Goal: Book appointment/travel/reservation

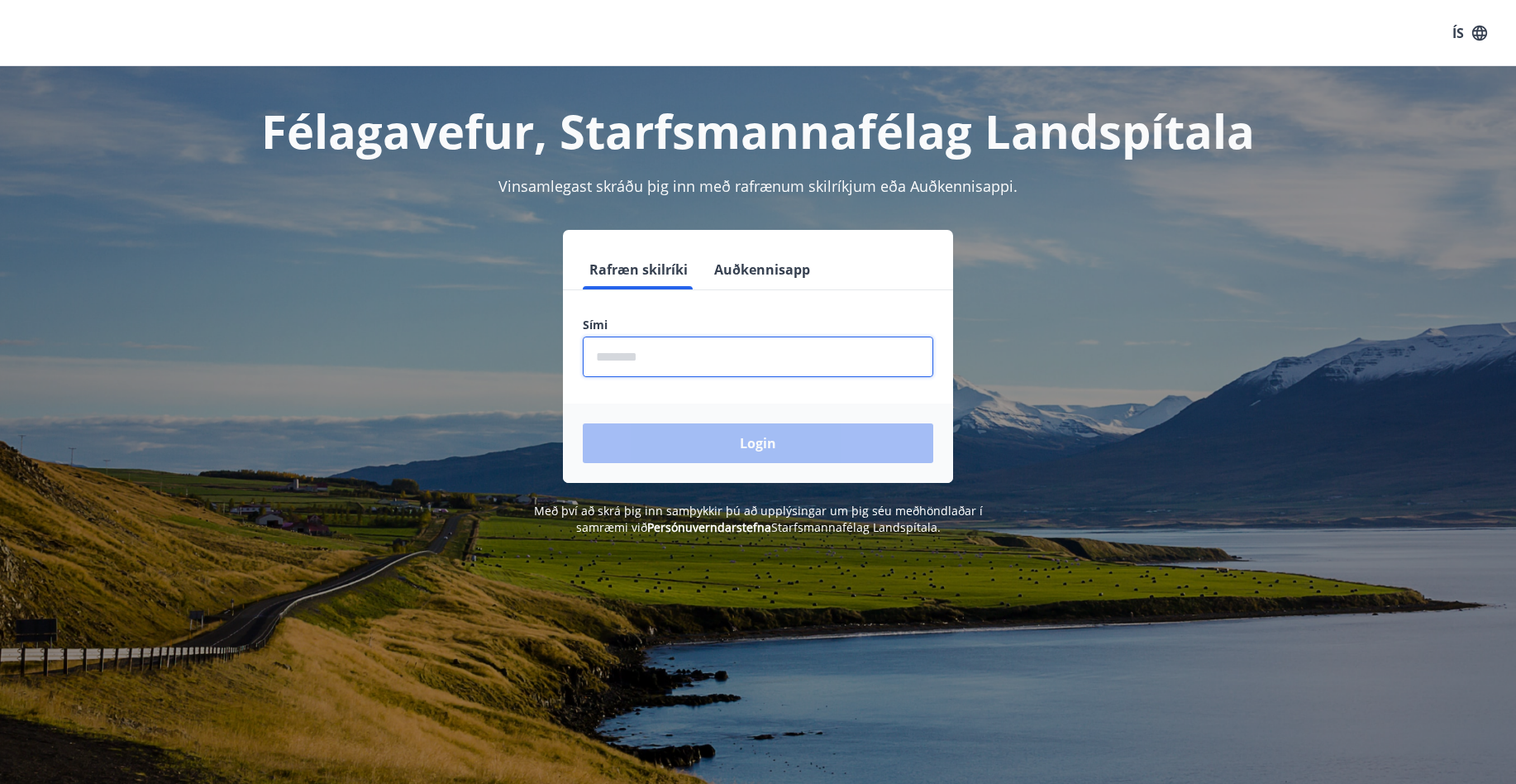
click at [638, 369] on input "phone" at bounding box center [758, 356] width 350 height 41
type input "********"
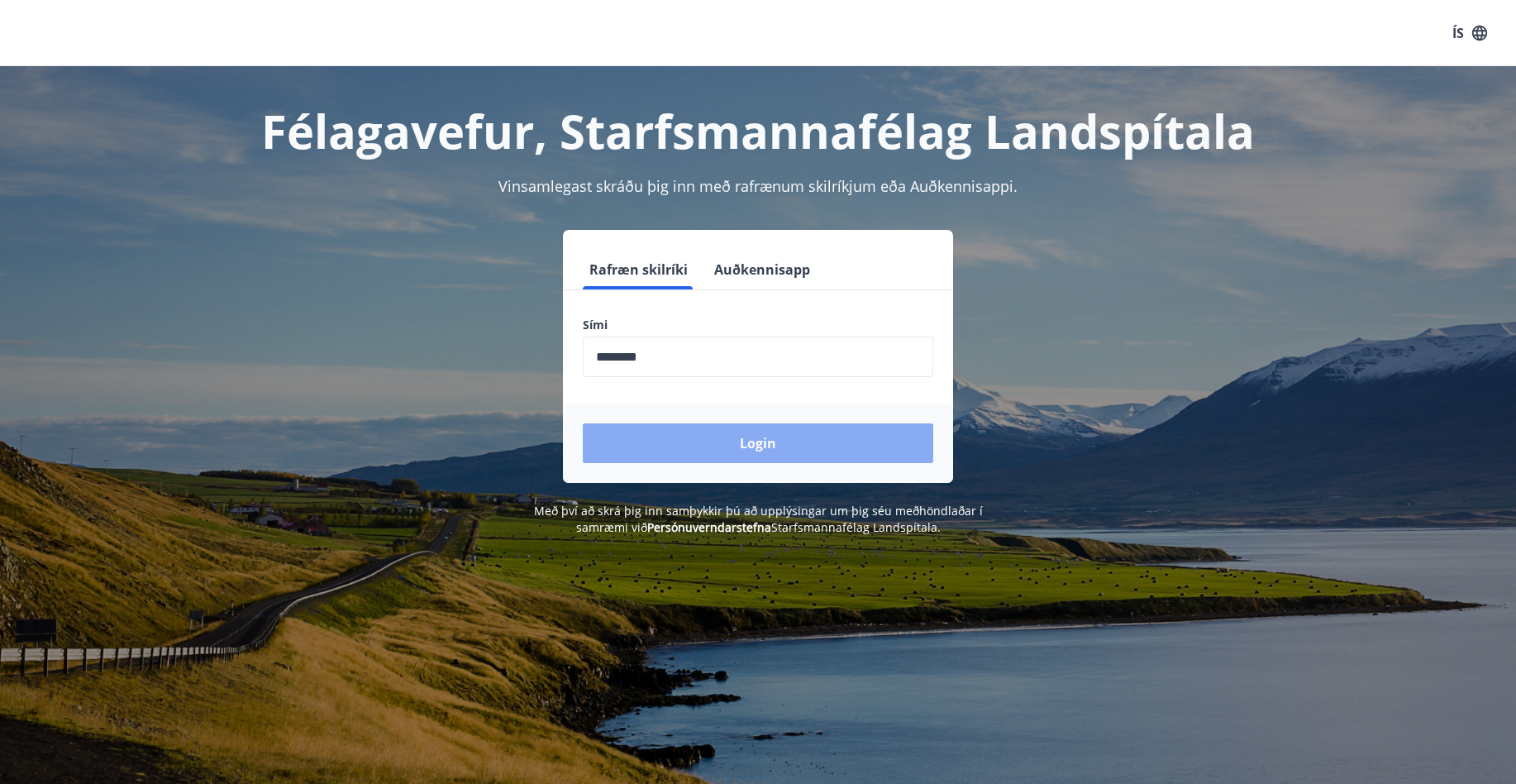
click at [787, 446] on button "Login" at bounding box center [758, 443] width 350 height 40
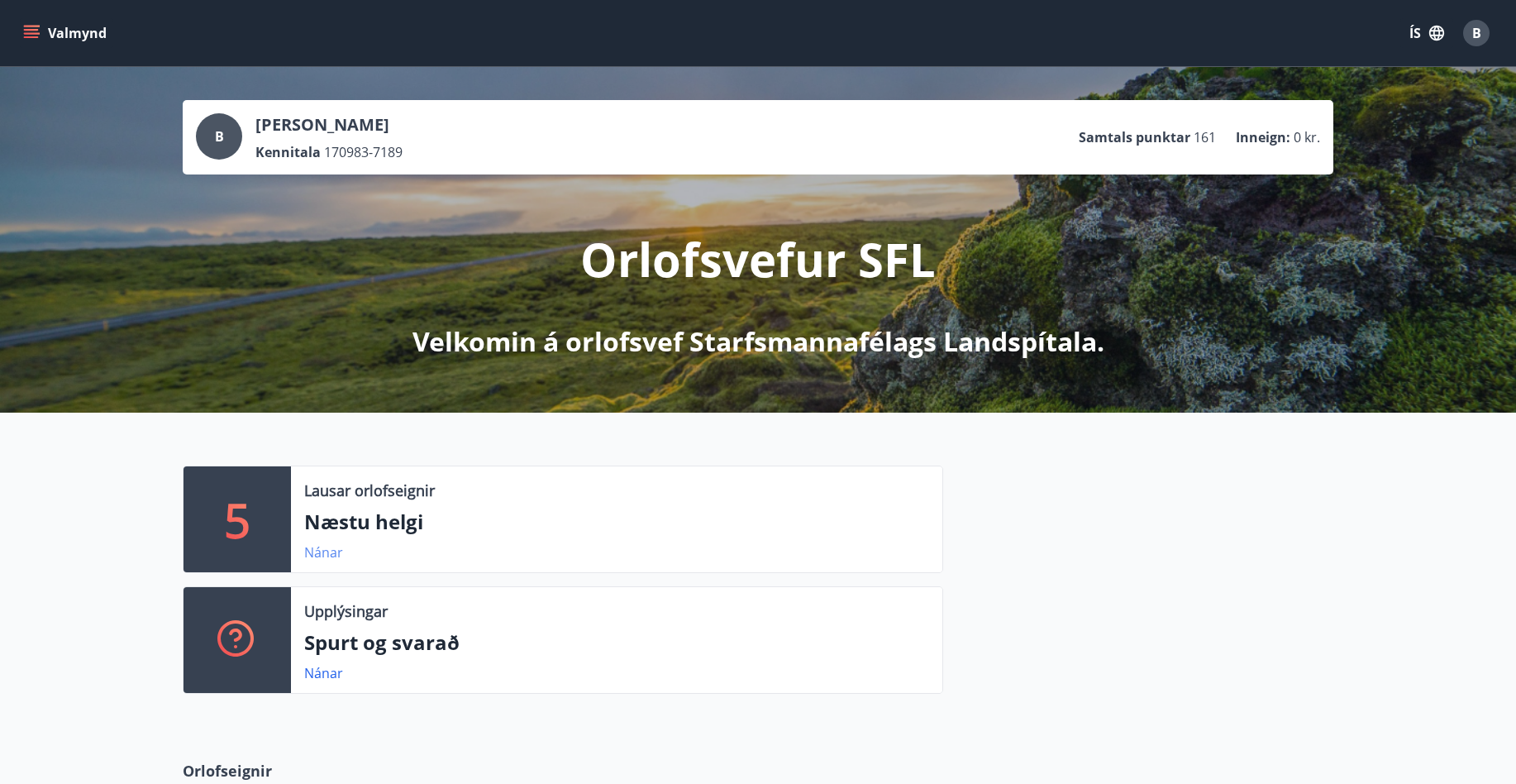
click at [329, 550] on link "Nánar" at bounding box center [323, 552] width 39 height 18
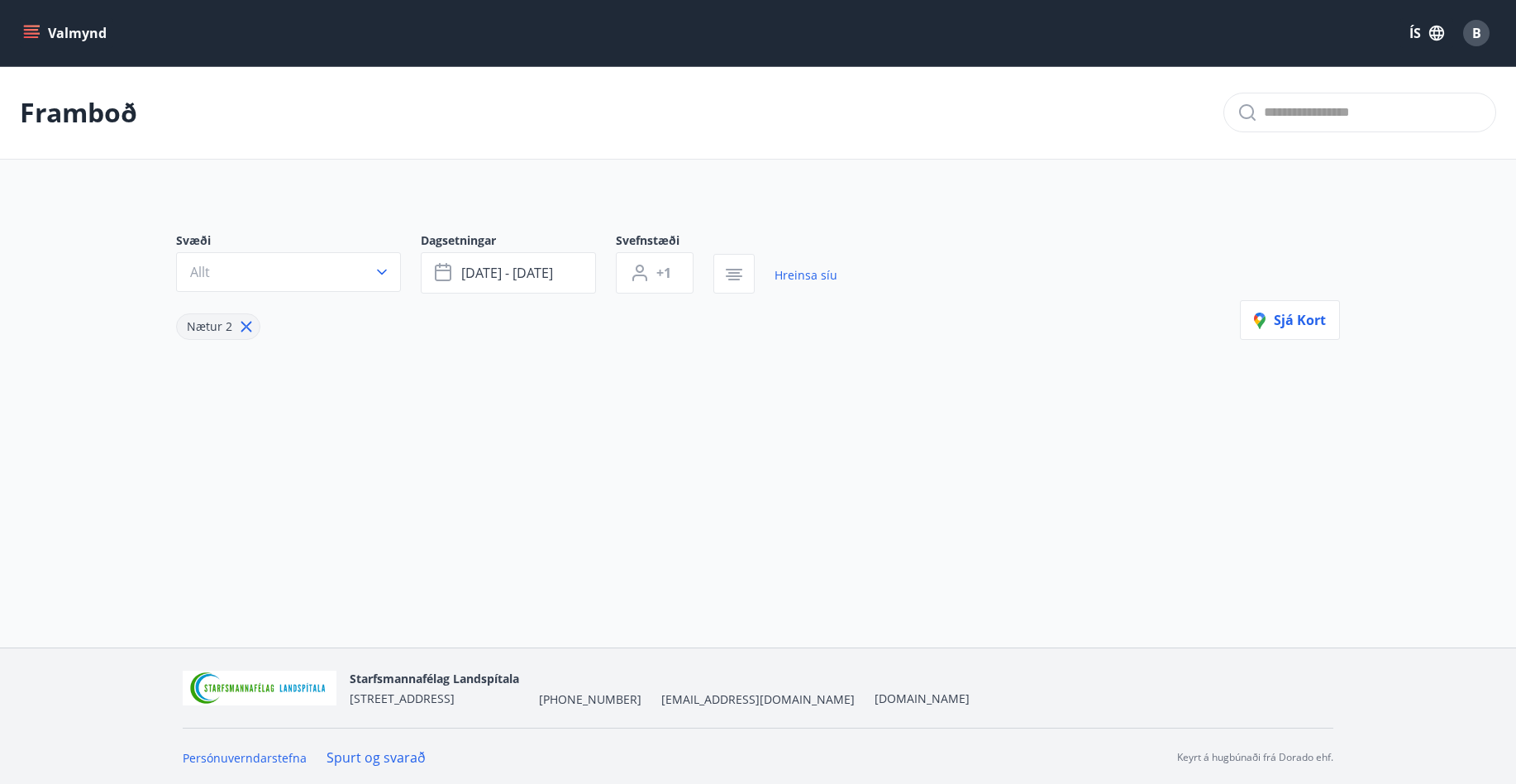
type input "*"
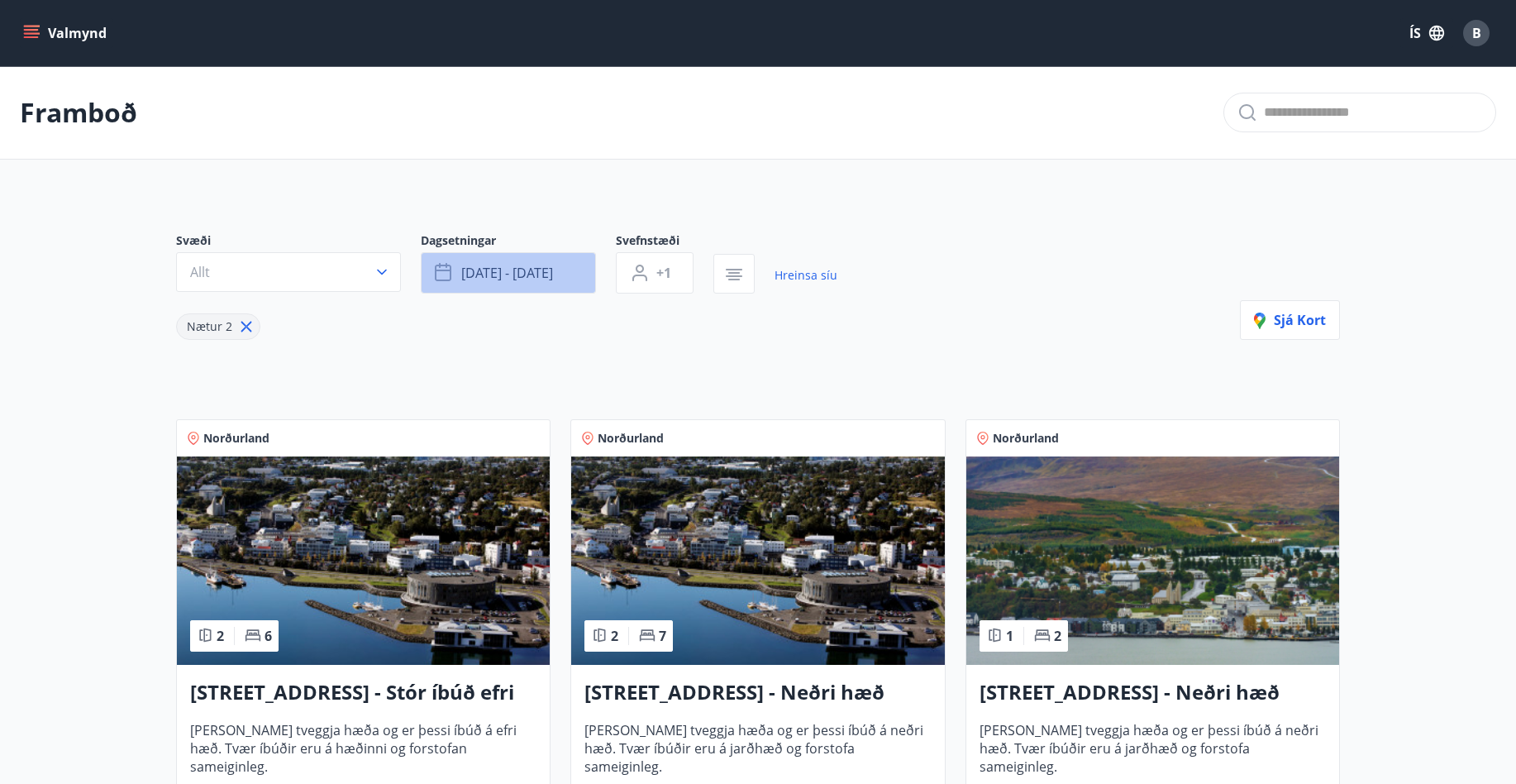
click at [561, 275] on button "sep 12 - sep 15" at bounding box center [509, 273] width 176 height 42
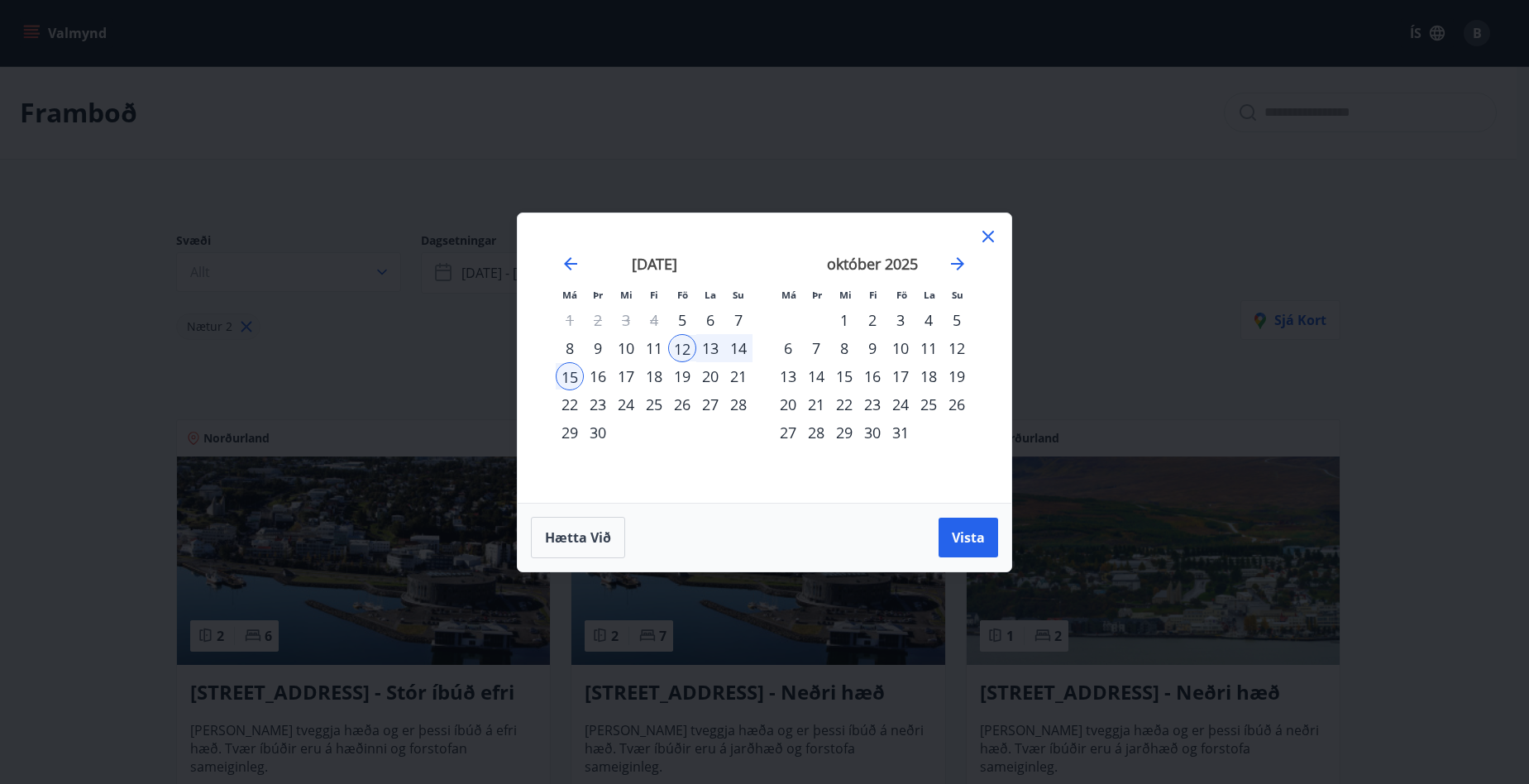
click at [901, 322] on div "3" at bounding box center [901, 320] width 28 height 28
click at [954, 322] on div "5" at bounding box center [956, 320] width 28 height 28
click at [961, 547] on button "Vista" at bounding box center [968, 537] width 59 height 40
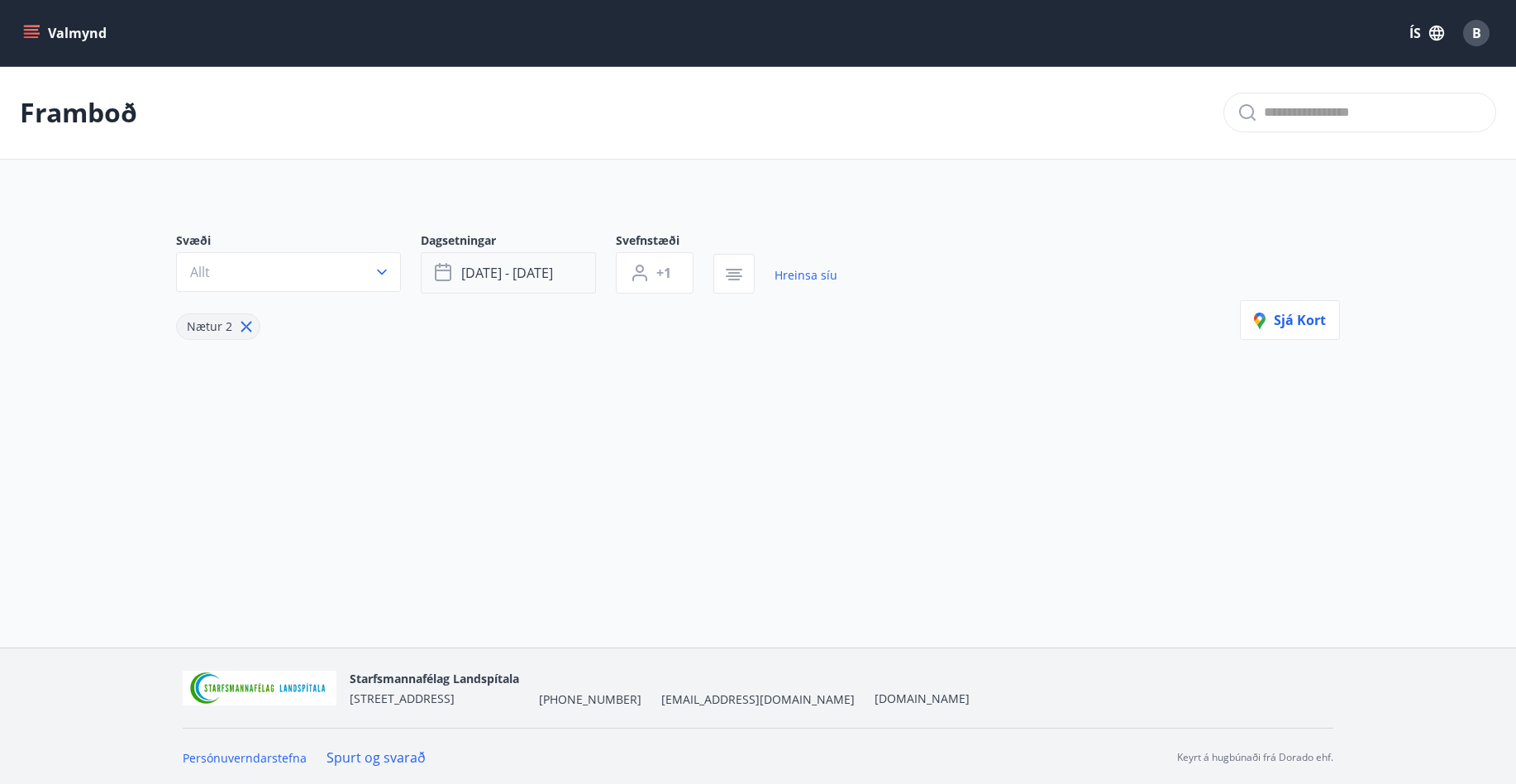
click at [517, 272] on span "okt 03 - okt 05" at bounding box center [508, 272] width 92 height 18
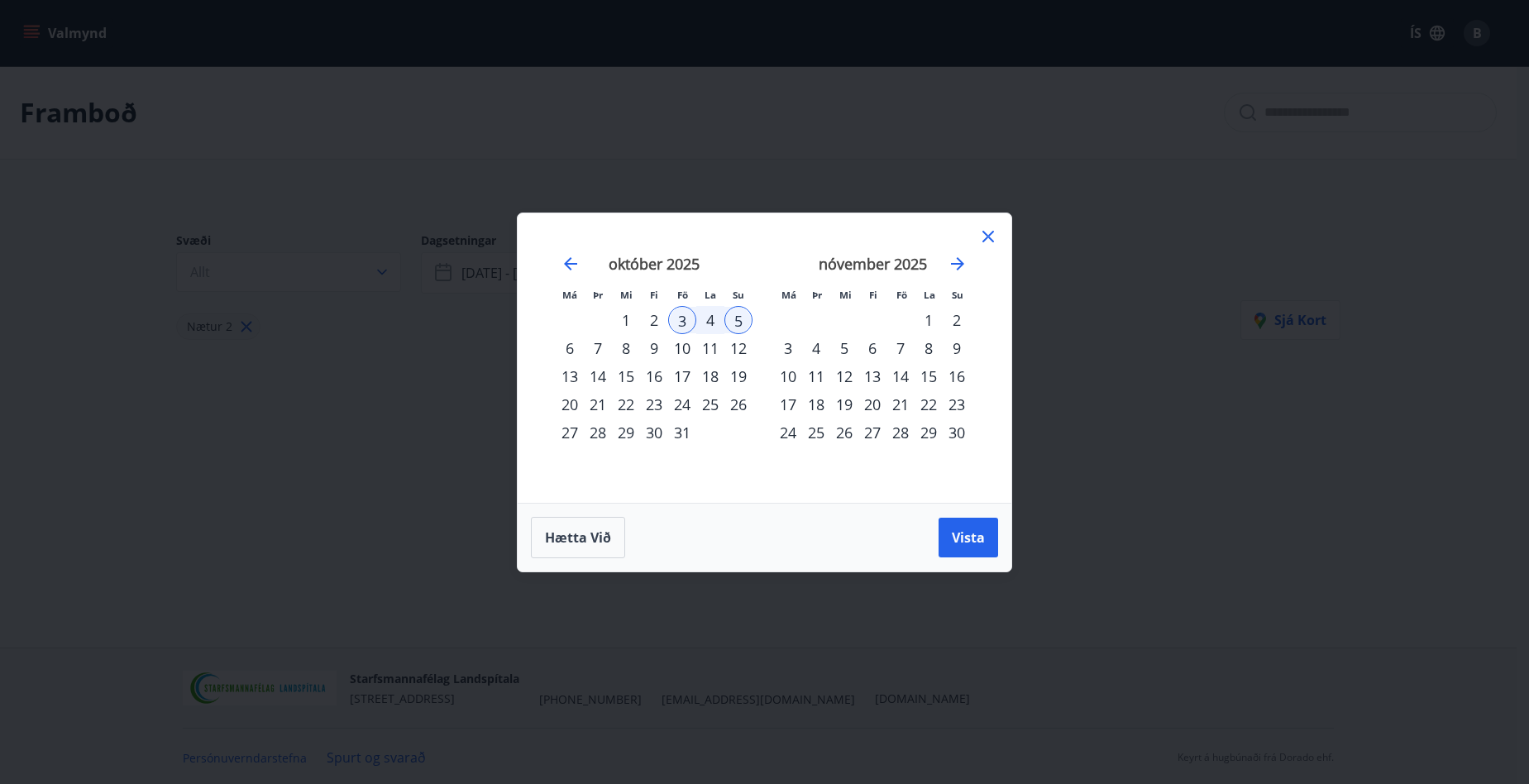
click at [620, 319] on div "1" at bounding box center [626, 320] width 28 height 28
click at [569, 348] on div "6" at bounding box center [569, 348] width 28 height 28
click at [737, 347] on div "12" at bounding box center [738, 348] width 28 height 28
click at [611, 309] on td "Calendar" at bounding box center [598, 320] width 28 height 28
click at [624, 314] on div "1" at bounding box center [626, 320] width 28 height 28
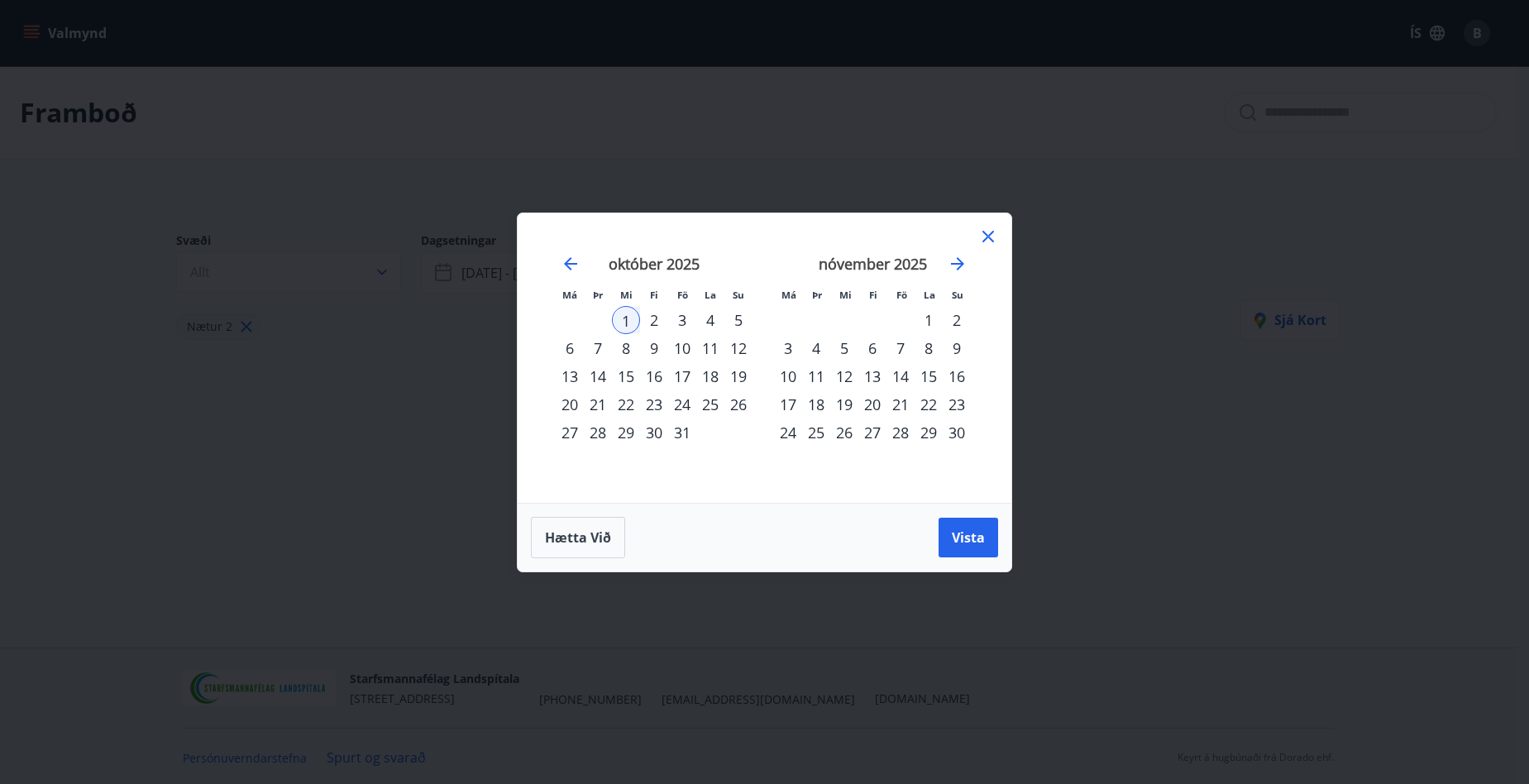
click at [735, 353] on div "12" at bounding box center [738, 348] width 28 height 28
click at [962, 537] on span "Vista" at bounding box center [968, 537] width 33 height 18
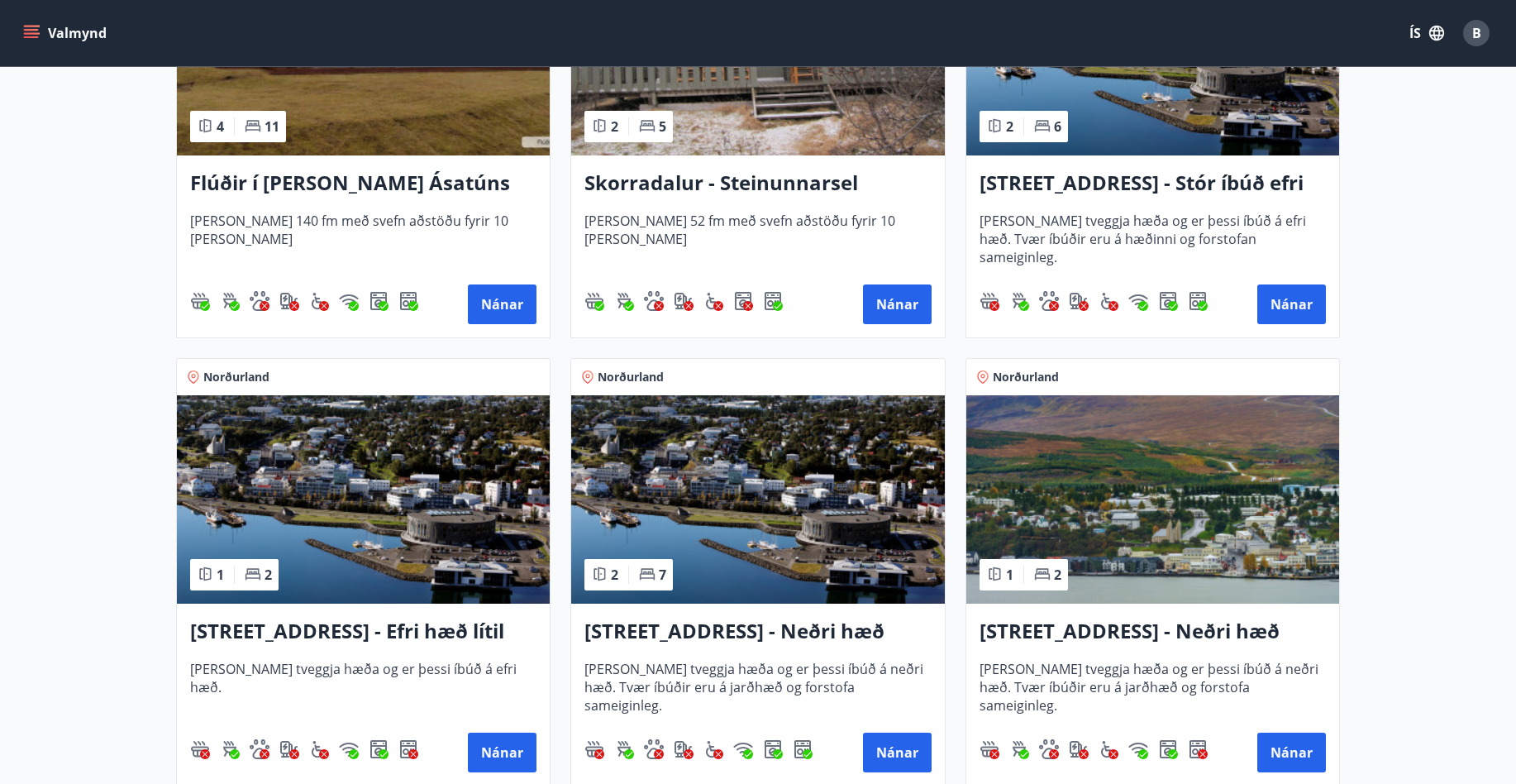
scroll to position [1323, 0]
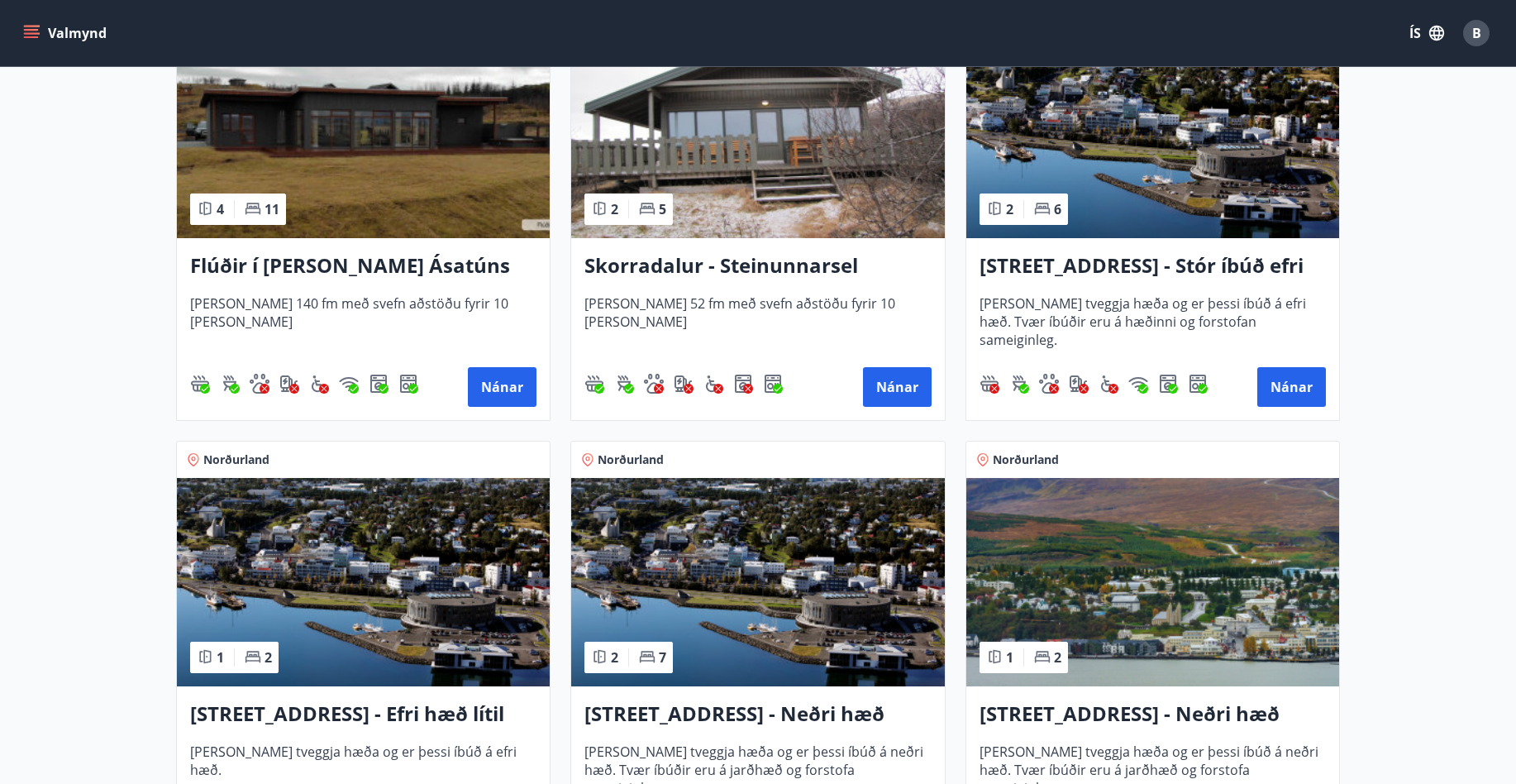
click at [1187, 266] on h3 "Hrafnagilsstræti 23 - Stór íbúð efri hæð íbúð 1" at bounding box center [1153, 266] width 347 height 30
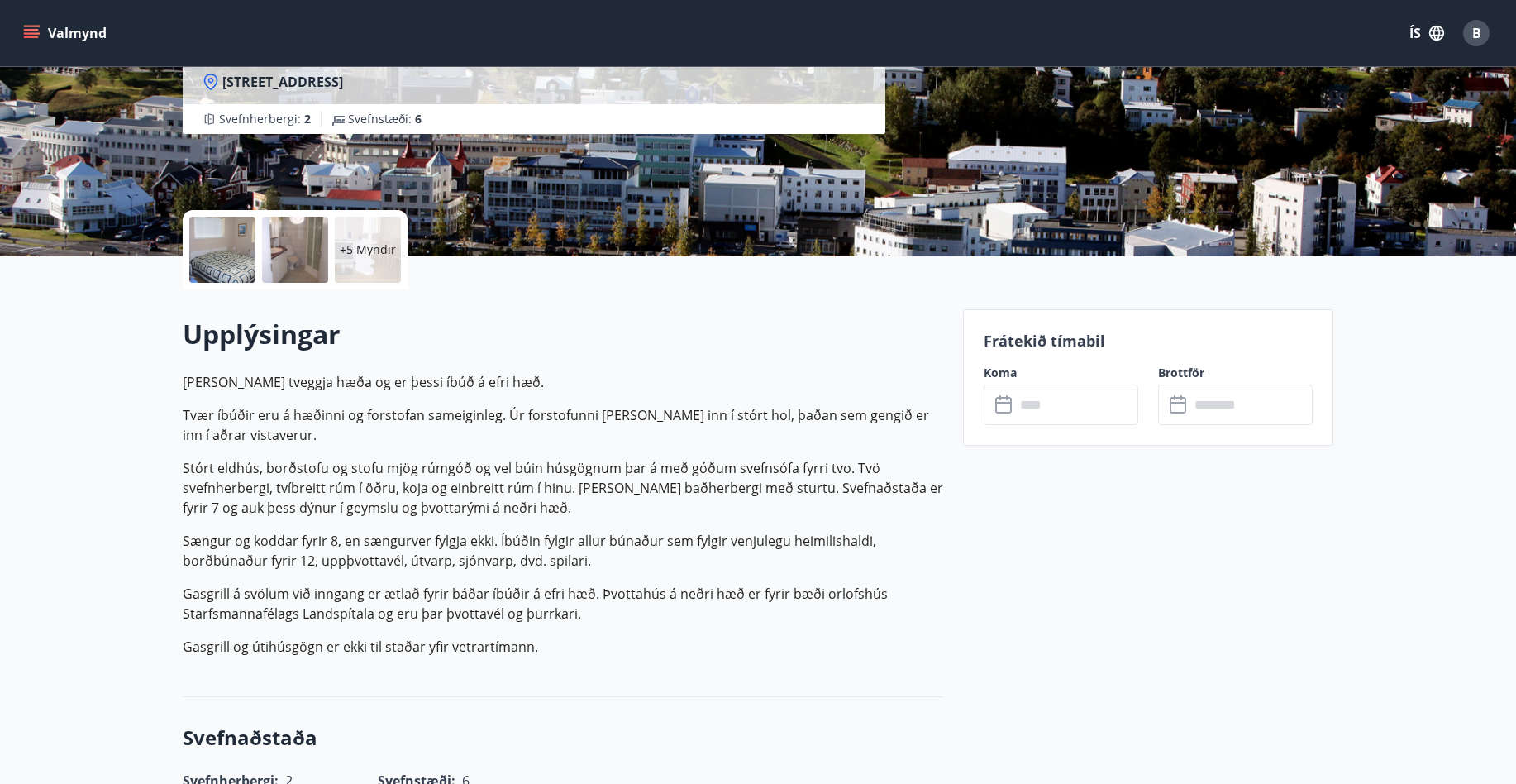
scroll to position [248, 0]
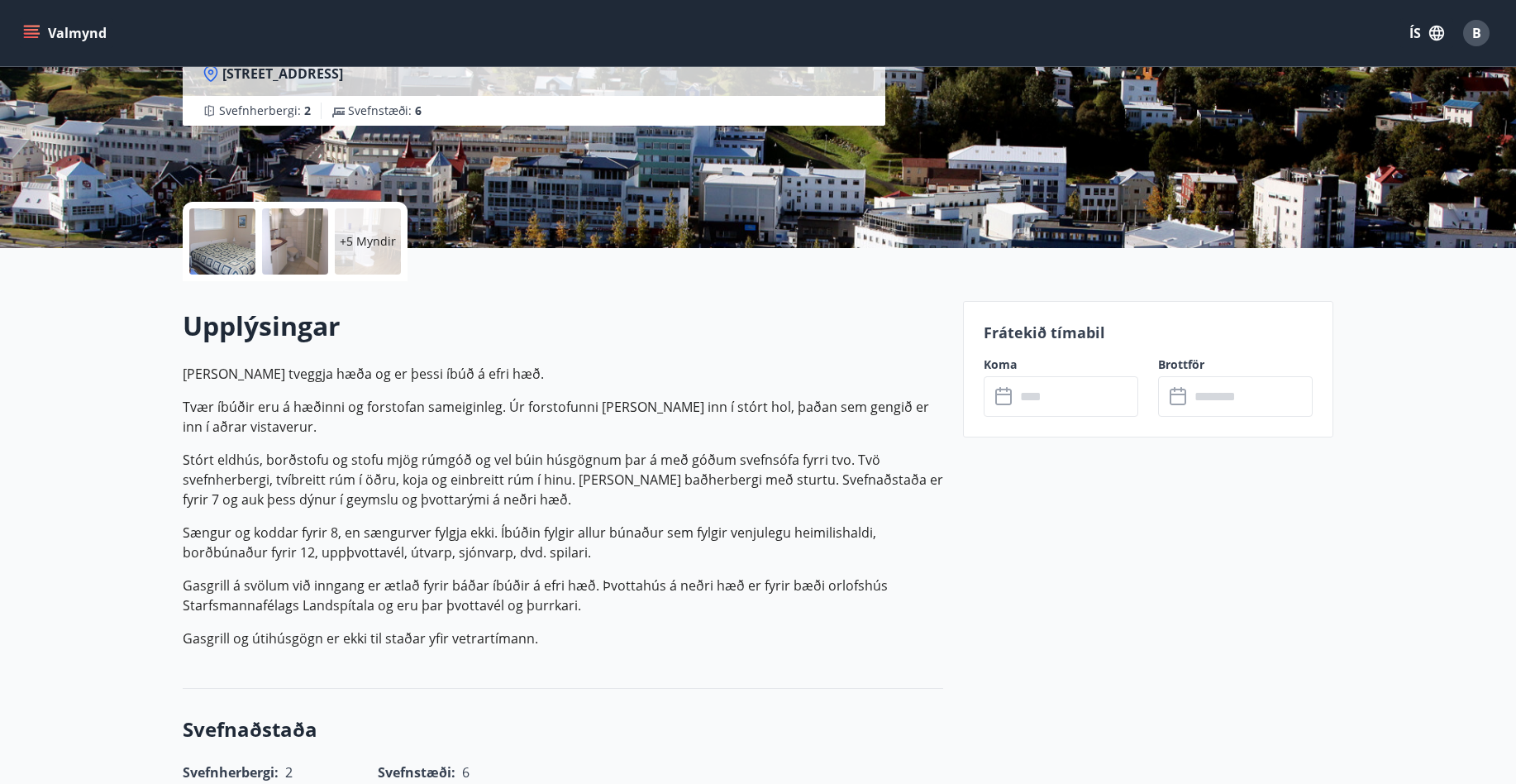
click at [1095, 398] on input "text" at bounding box center [1077, 396] width 123 height 41
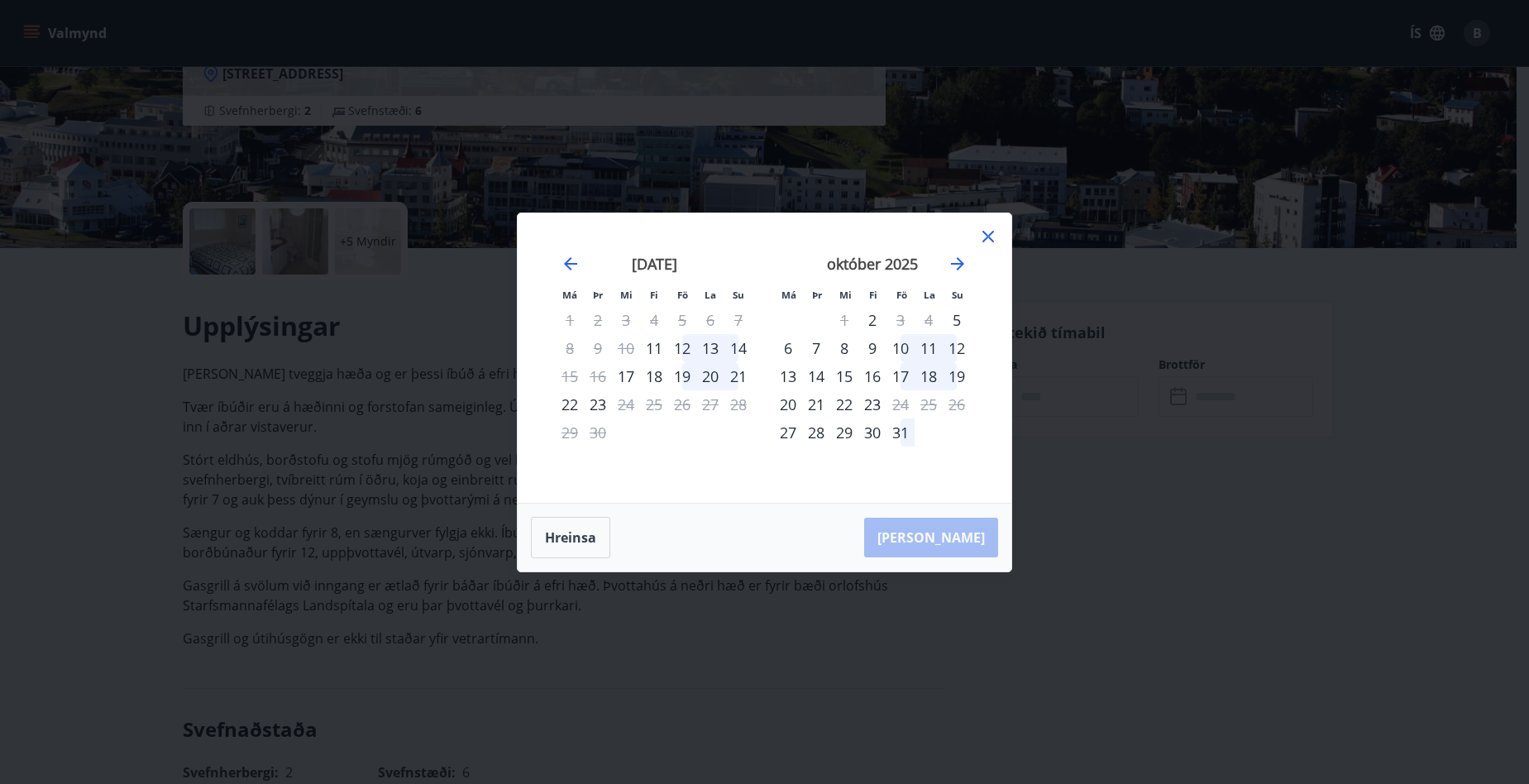
click at [989, 232] on icon at bounding box center [987, 236] width 20 height 20
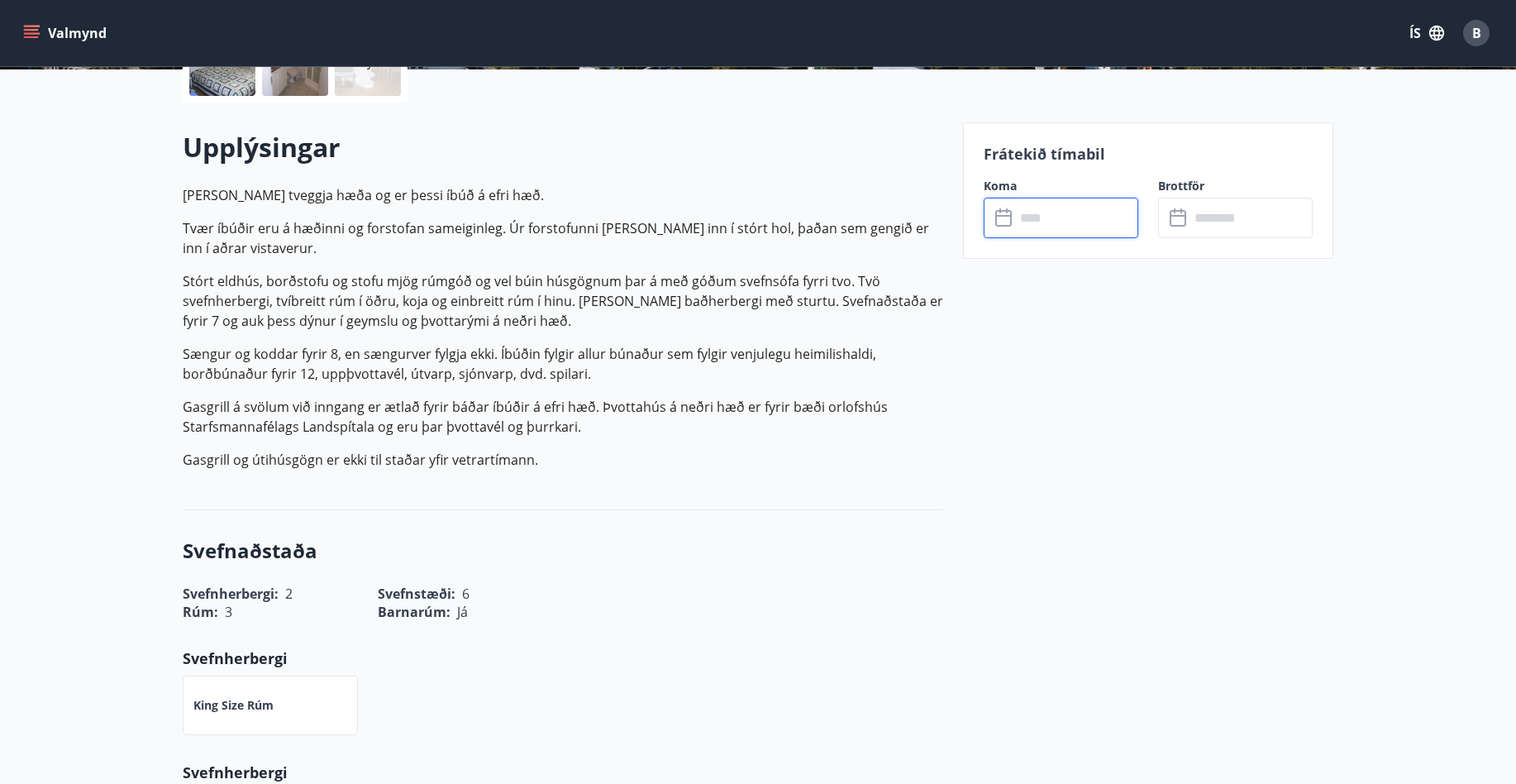
scroll to position [330, 0]
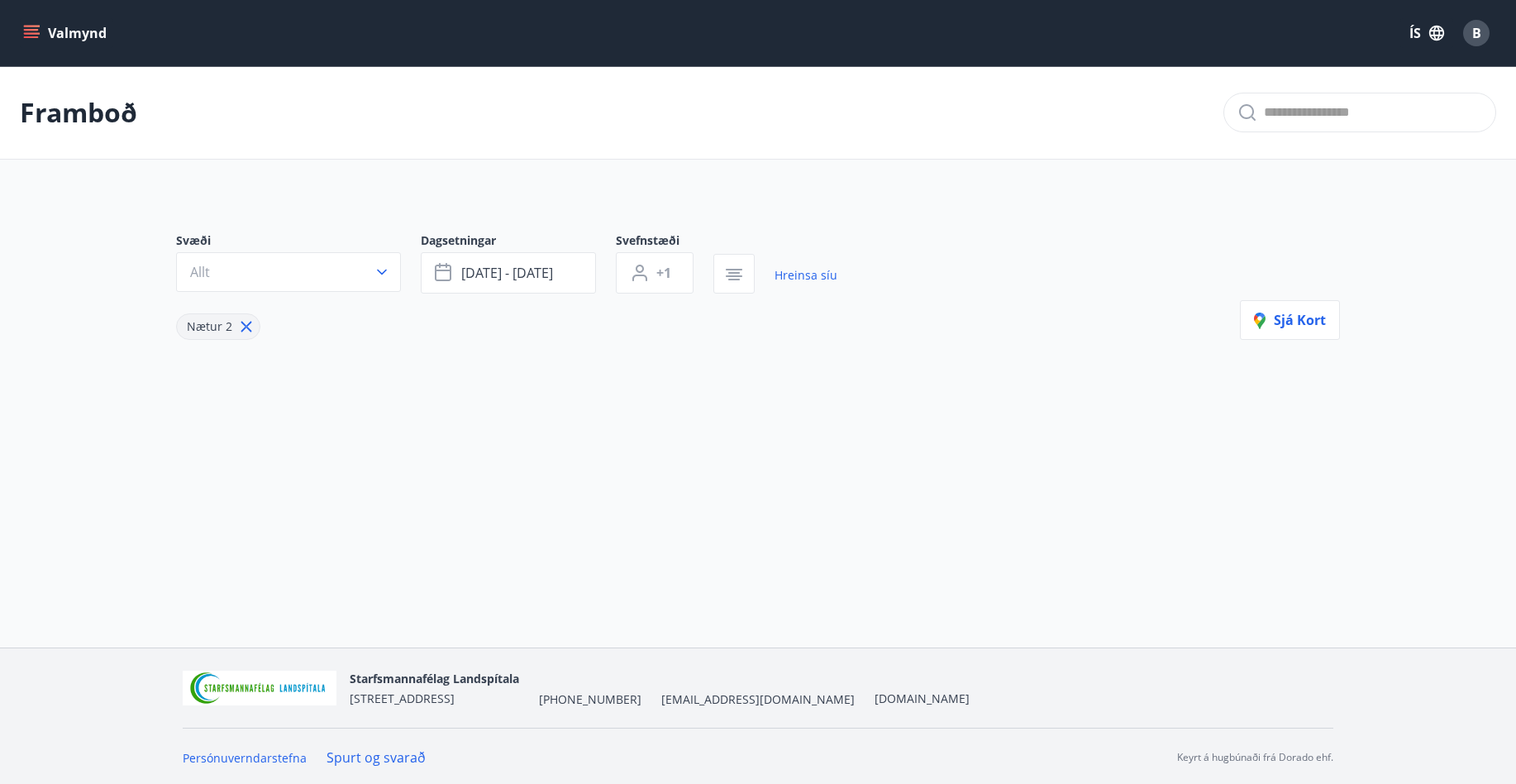
click at [245, 325] on icon at bounding box center [246, 326] width 18 height 18
type input "*"
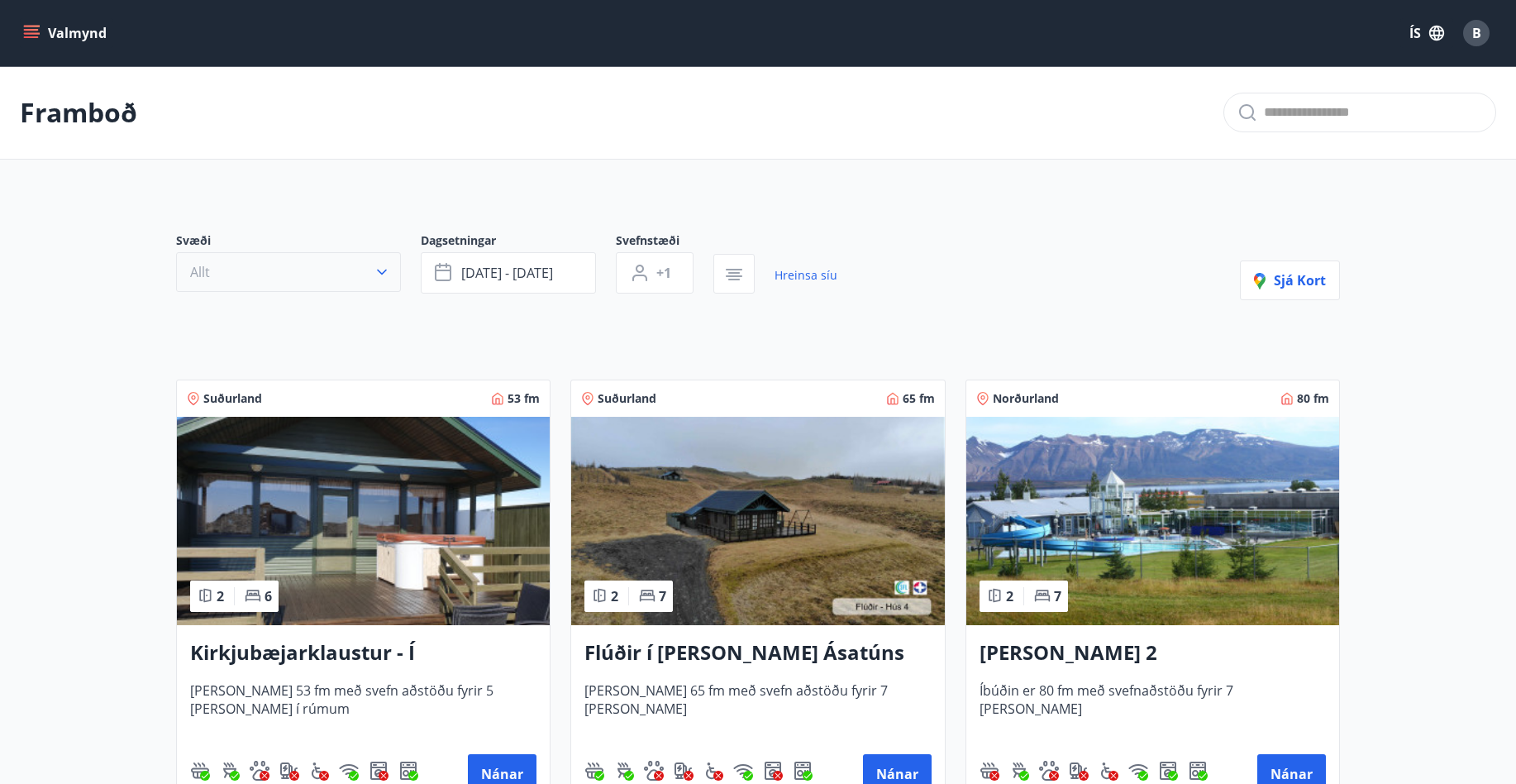
click at [375, 268] on icon "button" at bounding box center [382, 271] width 17 height 17
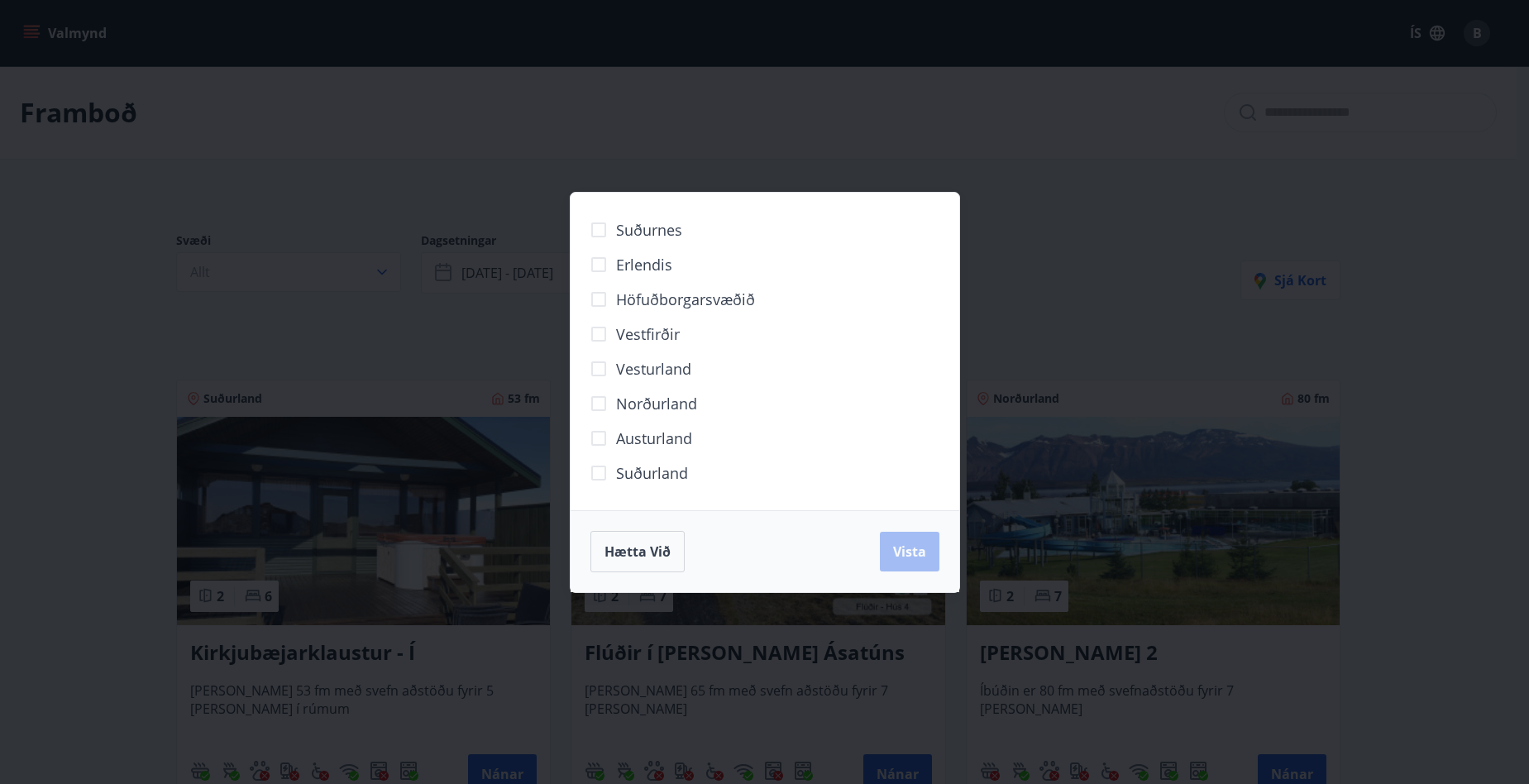
click at [617, 398] on span "Norðurland" at bounding box center [656, 403] width 81 height 22
click at [907, 555] on span "Vista" at bounding box center [909, 551] width 33 height 18
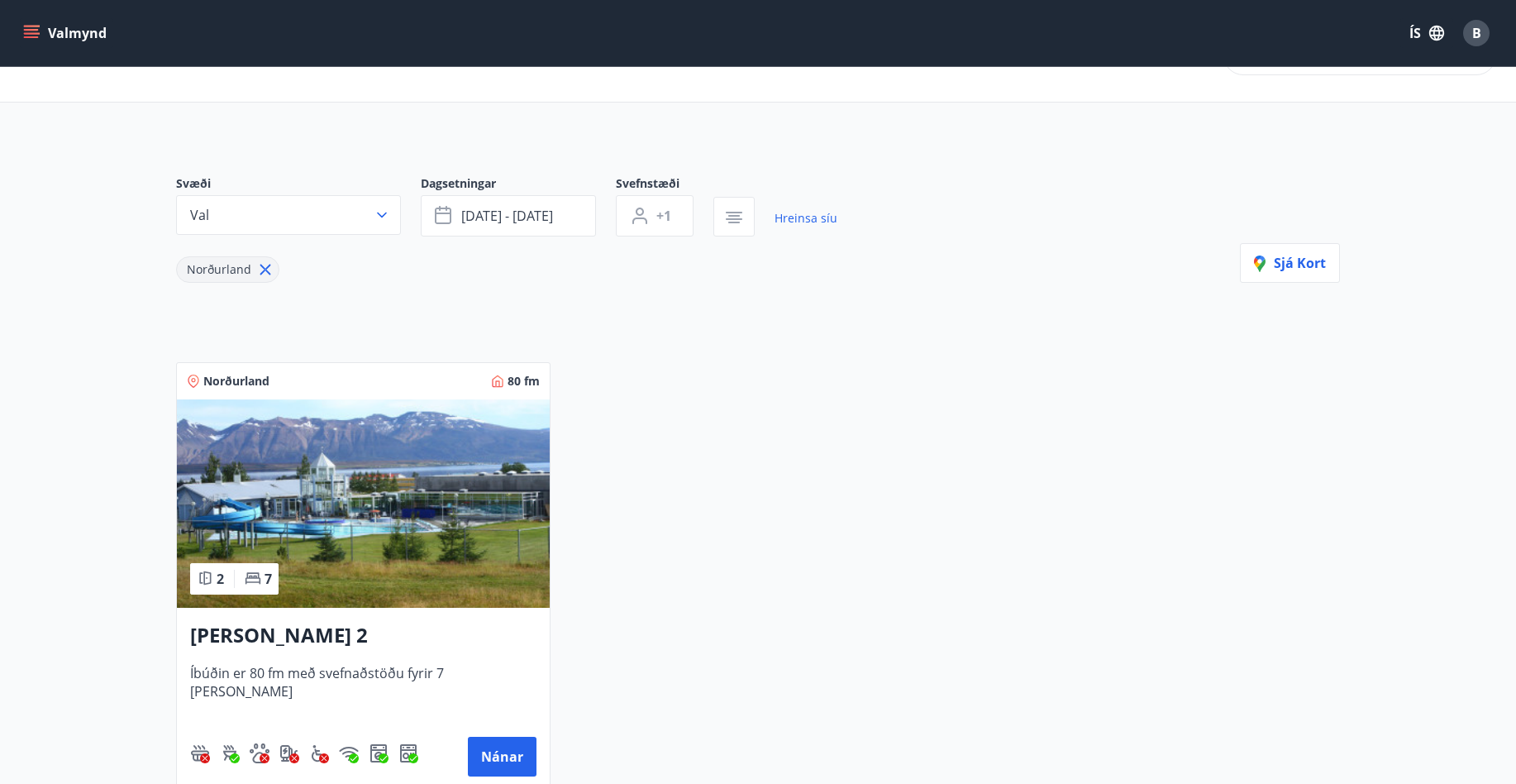
scroll to position [165, 0]
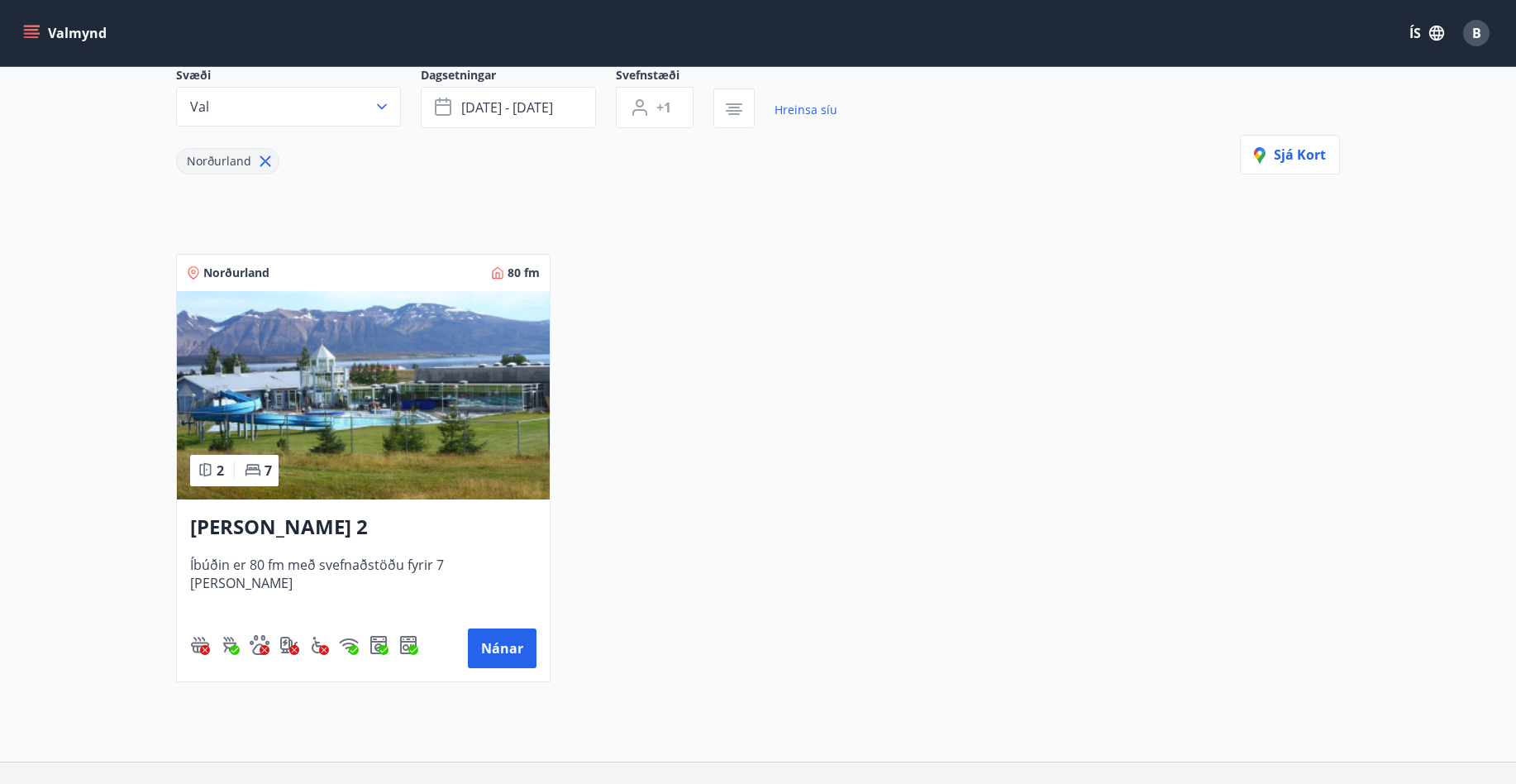
click at [387, 377] on img at bounding box center [363, 395] width 373 height 209
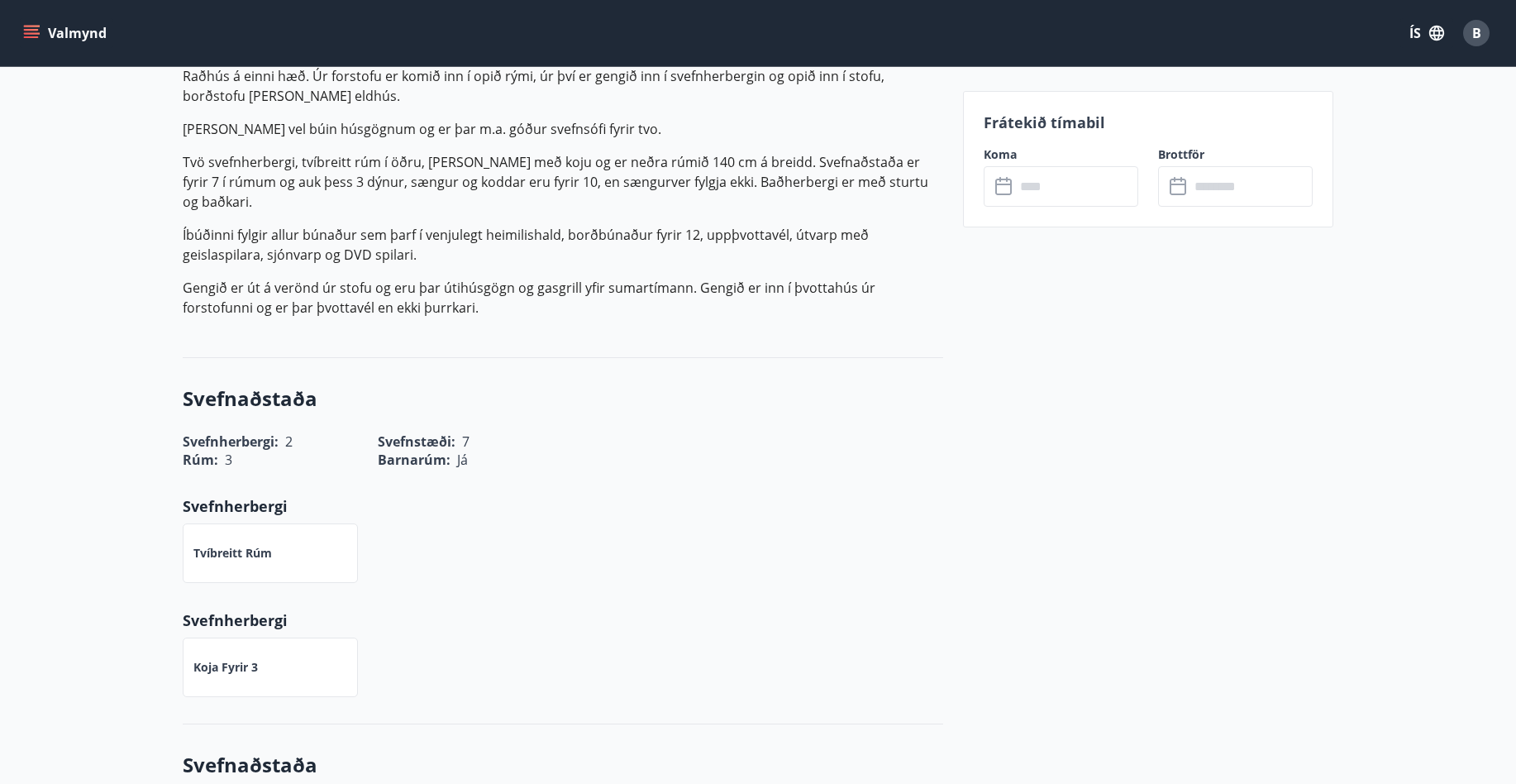
scroll to position [579, 0]
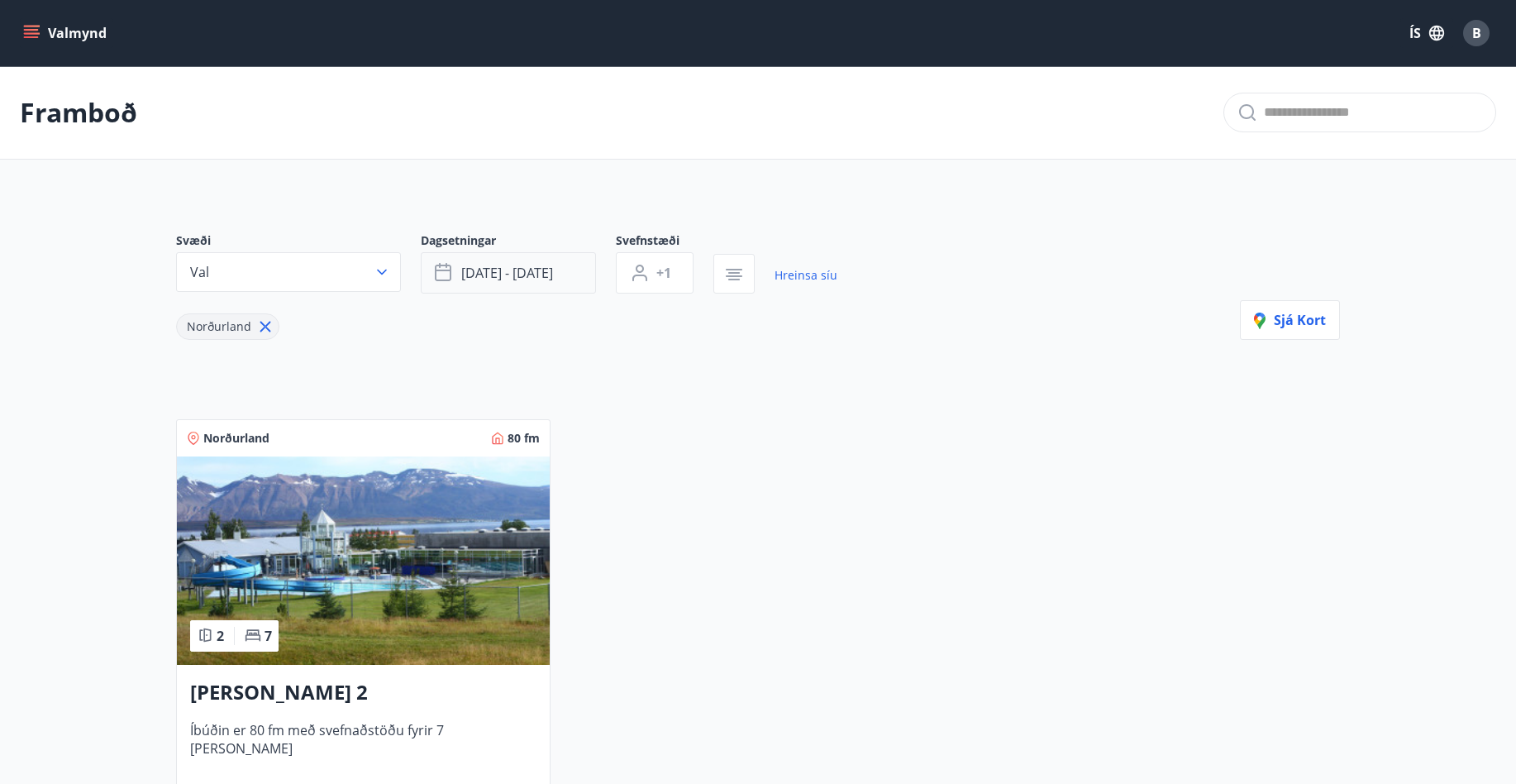
click at [540, 280] on span "okt 03 - okt 05" at bounding box center [508, 272] width 92 height 18
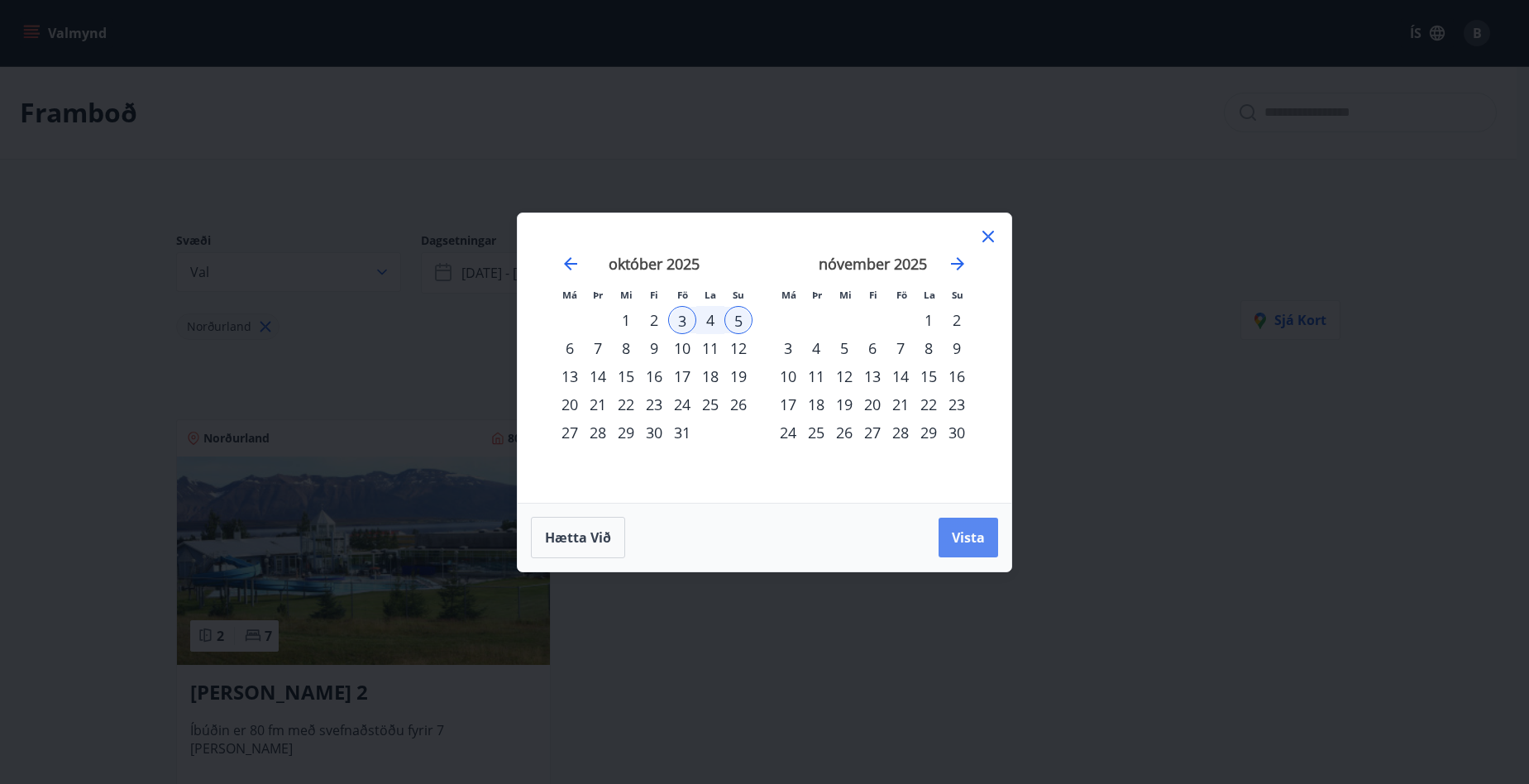
click at [987, 528] on button "Vista" at bounding box center [968, 537] width 59 height 40
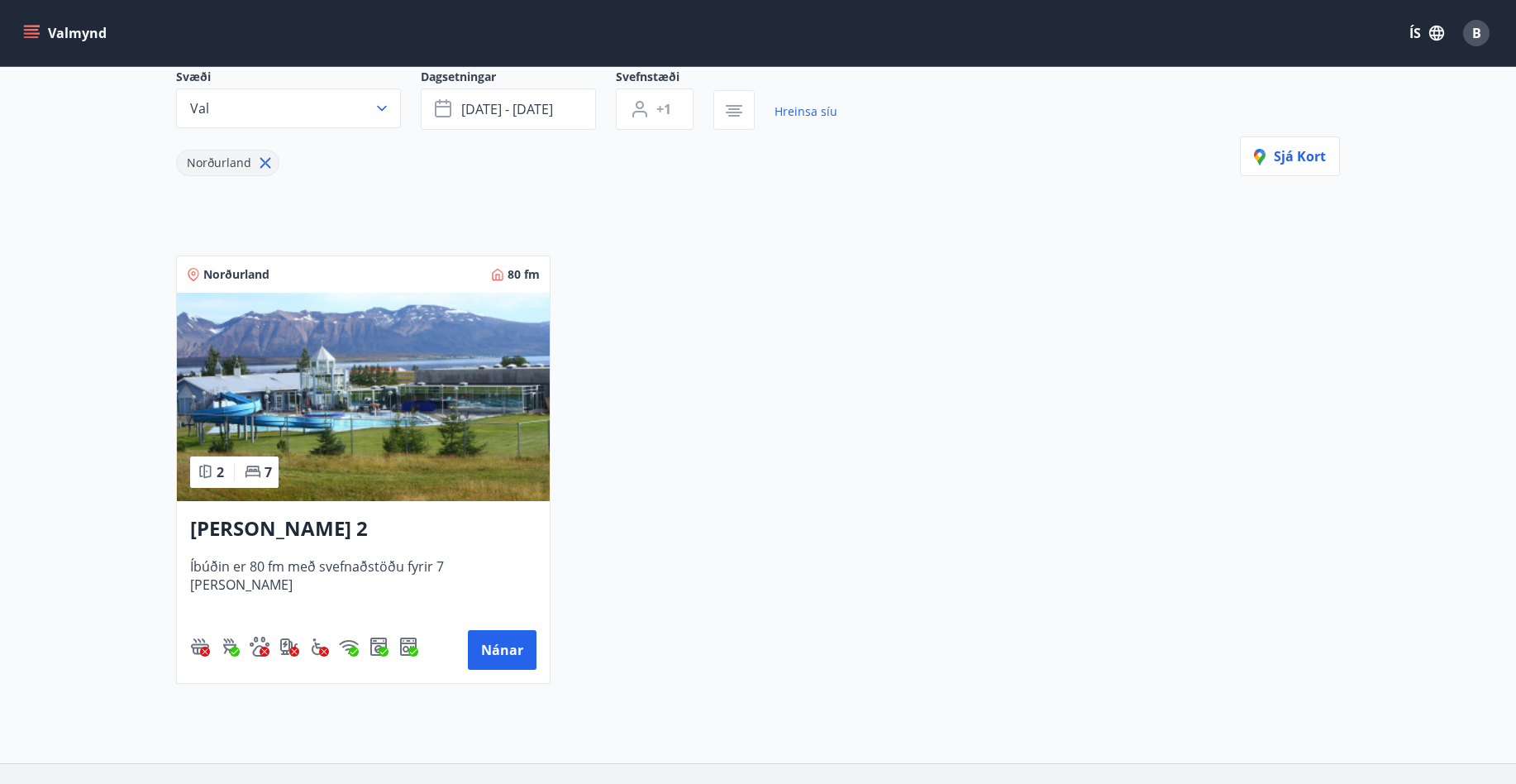
scroll to position [165, 0]
